Goal: Navigation & Orientation: Find specific page/section

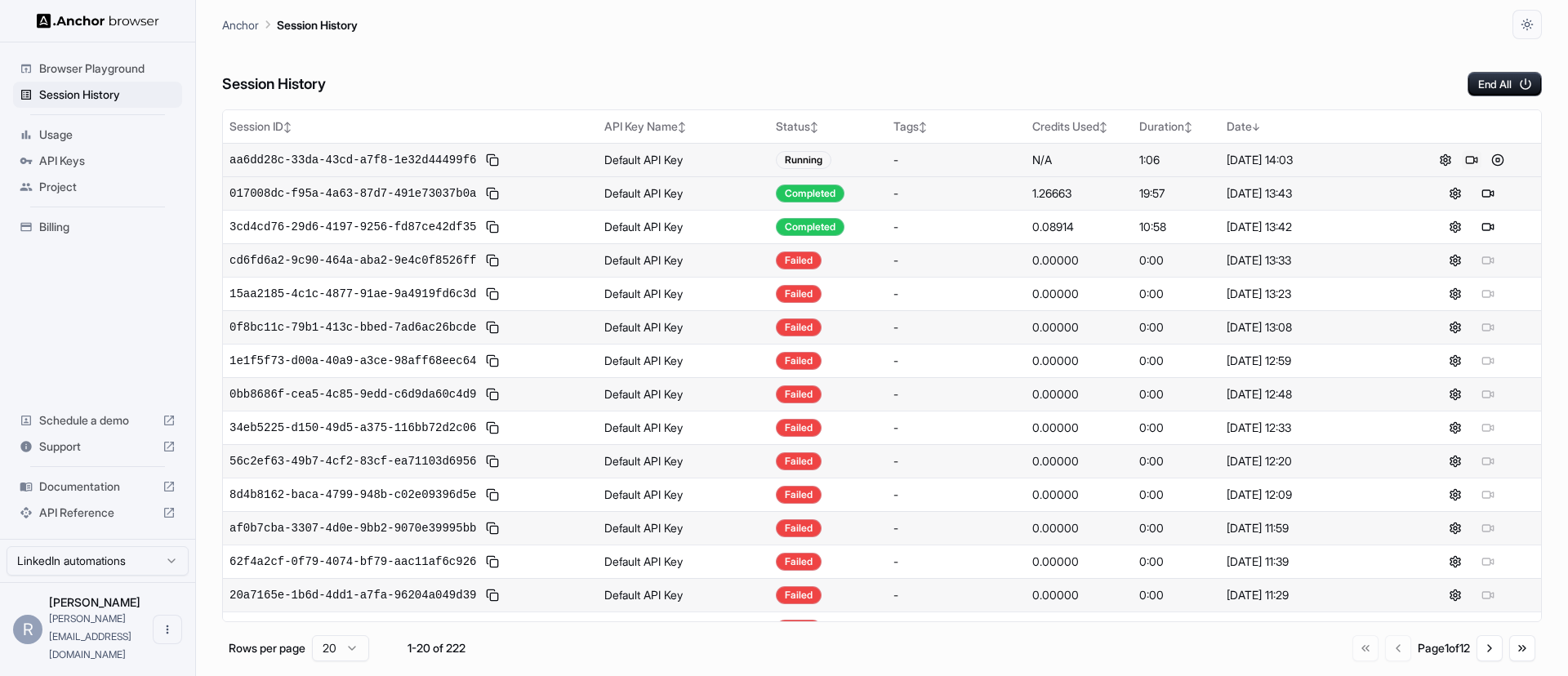
click at [1467, 160] on button at bounding box center [1472, 160] width 20 height 20
click at [106, 69] on span "Browser Playground" at bounding box center [108, 68] width 136 height 17
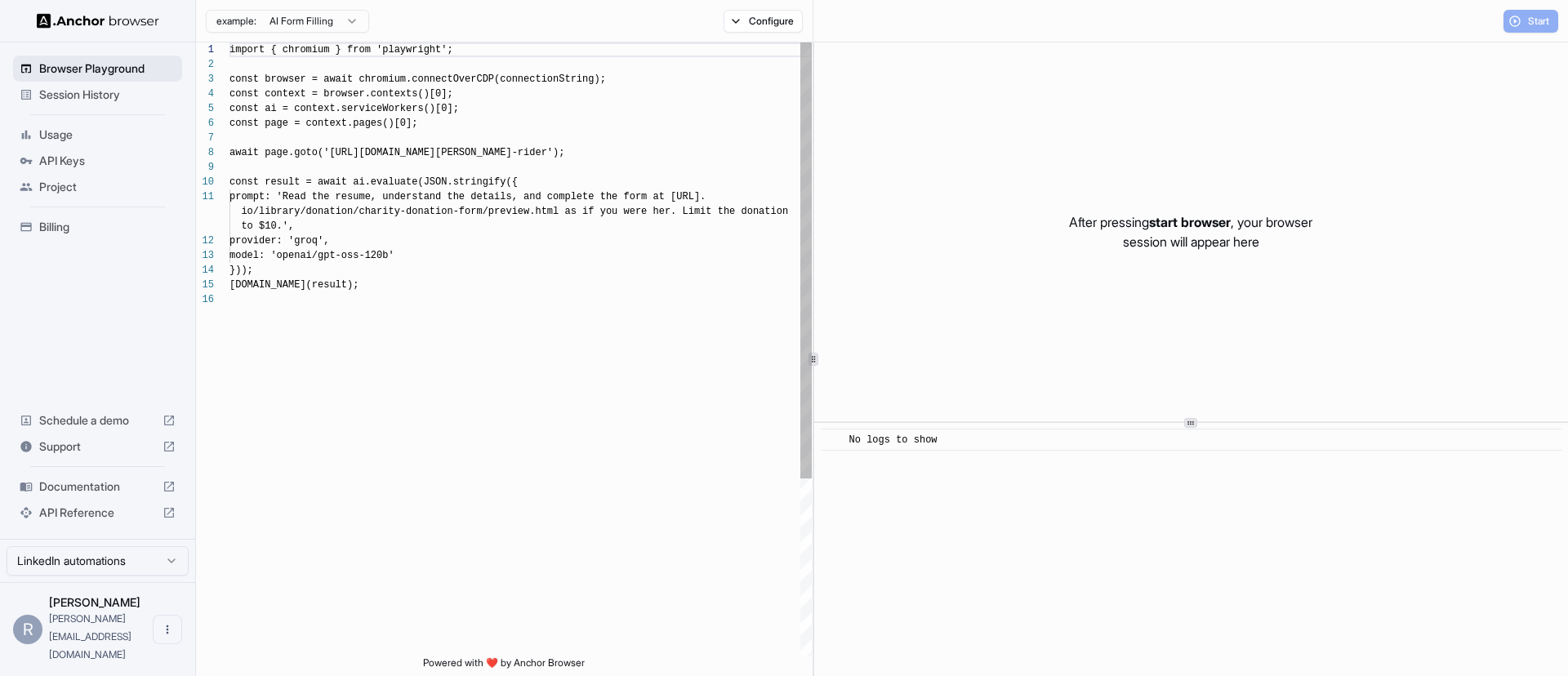
scroll to position [147, 0]
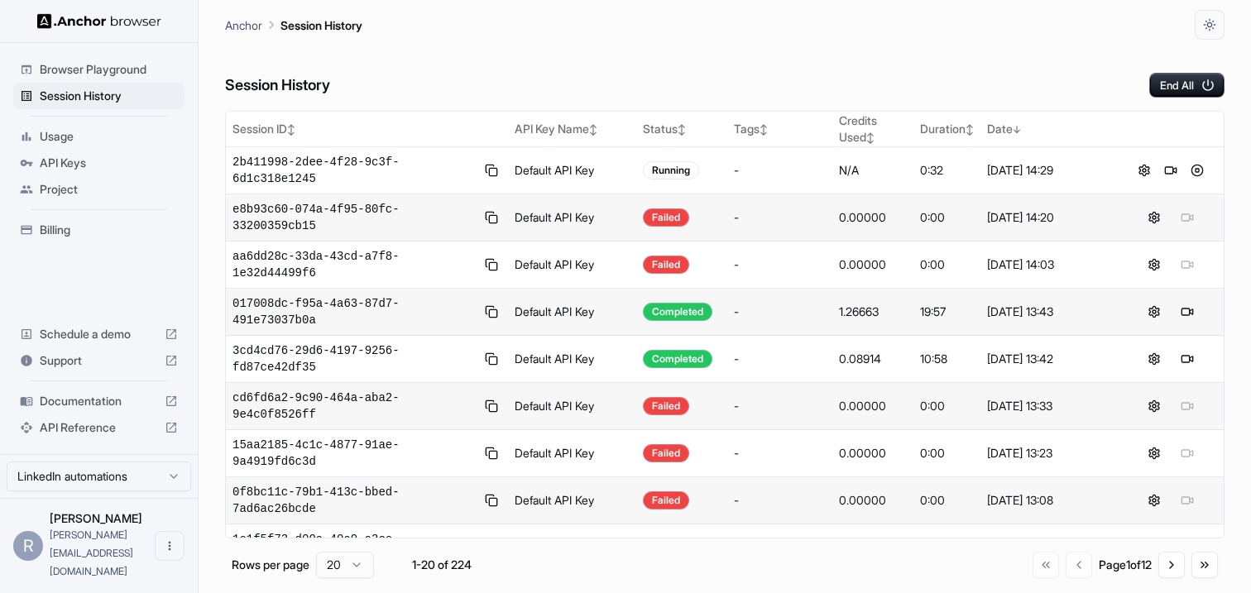
click at [522, 54] on div "Session History End All" at bounding box center [724, 69] width 999 height 58
